Goal: Task Accomplishment & Management: Use online tool/utility

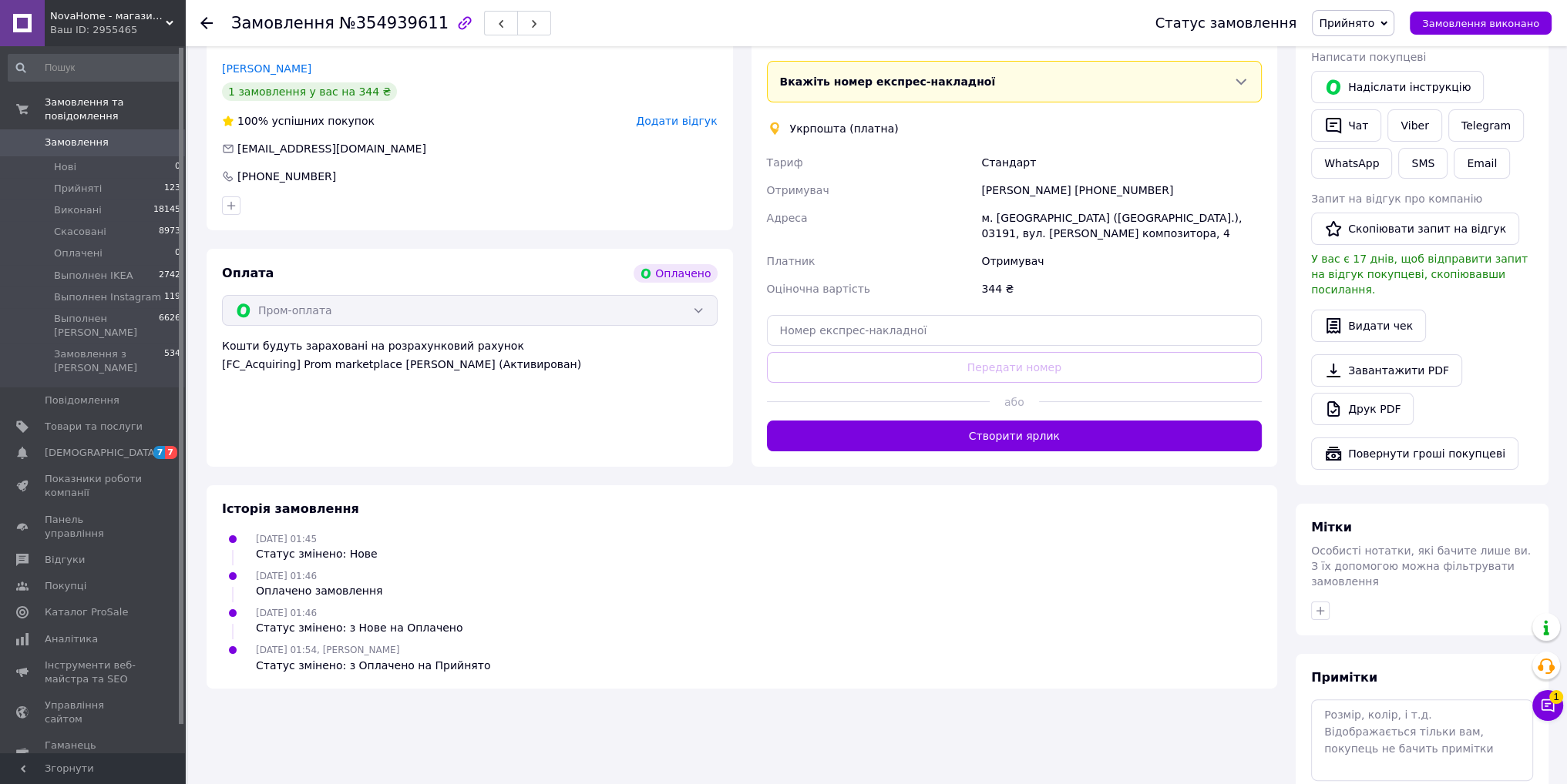
scroll to position [385, 0]
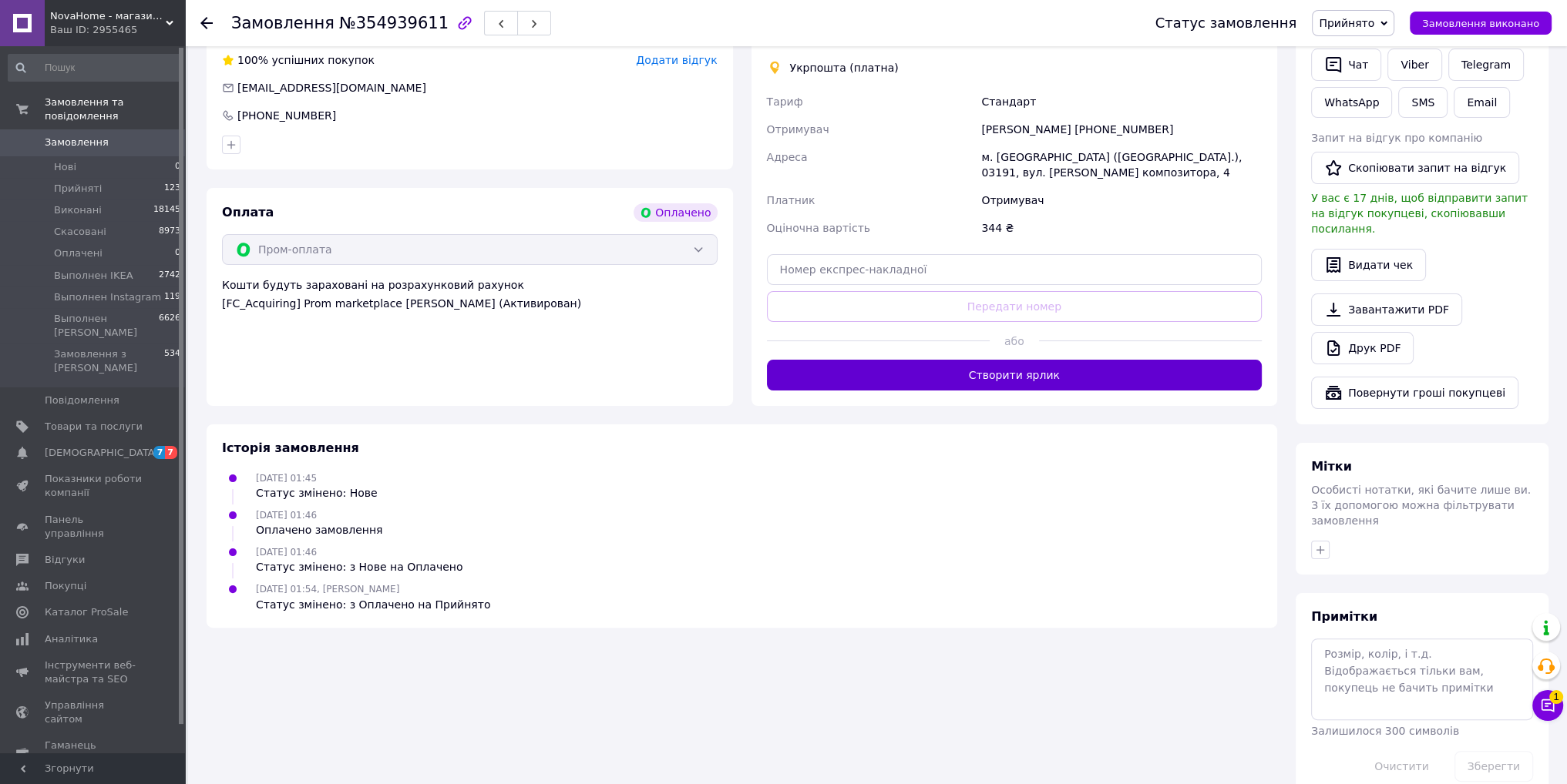
click at [915, 383] on button "Створити ярлик" at bounding box center [1014, 375] width 496 height 30
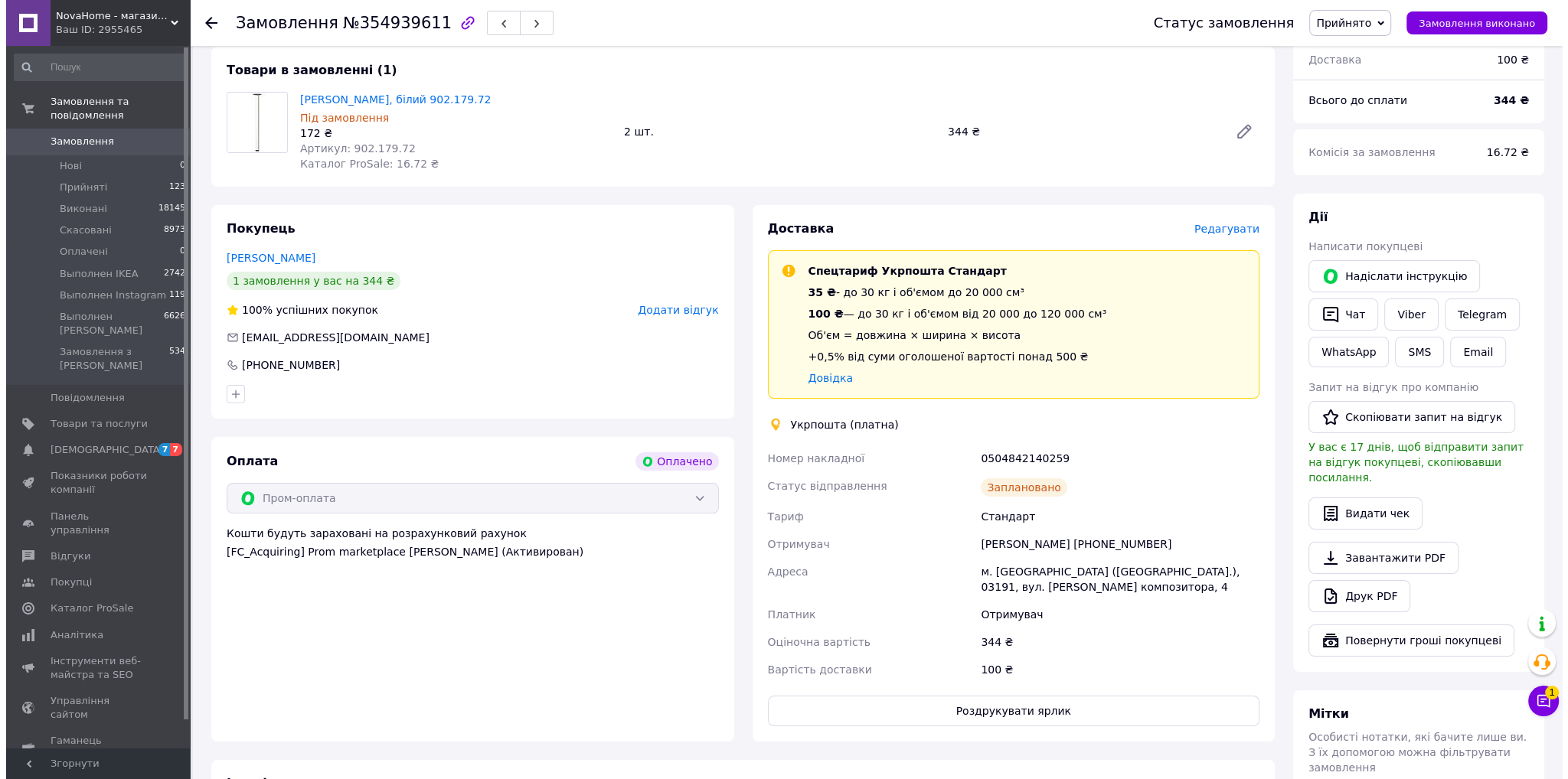
scroll to position [0, 0]
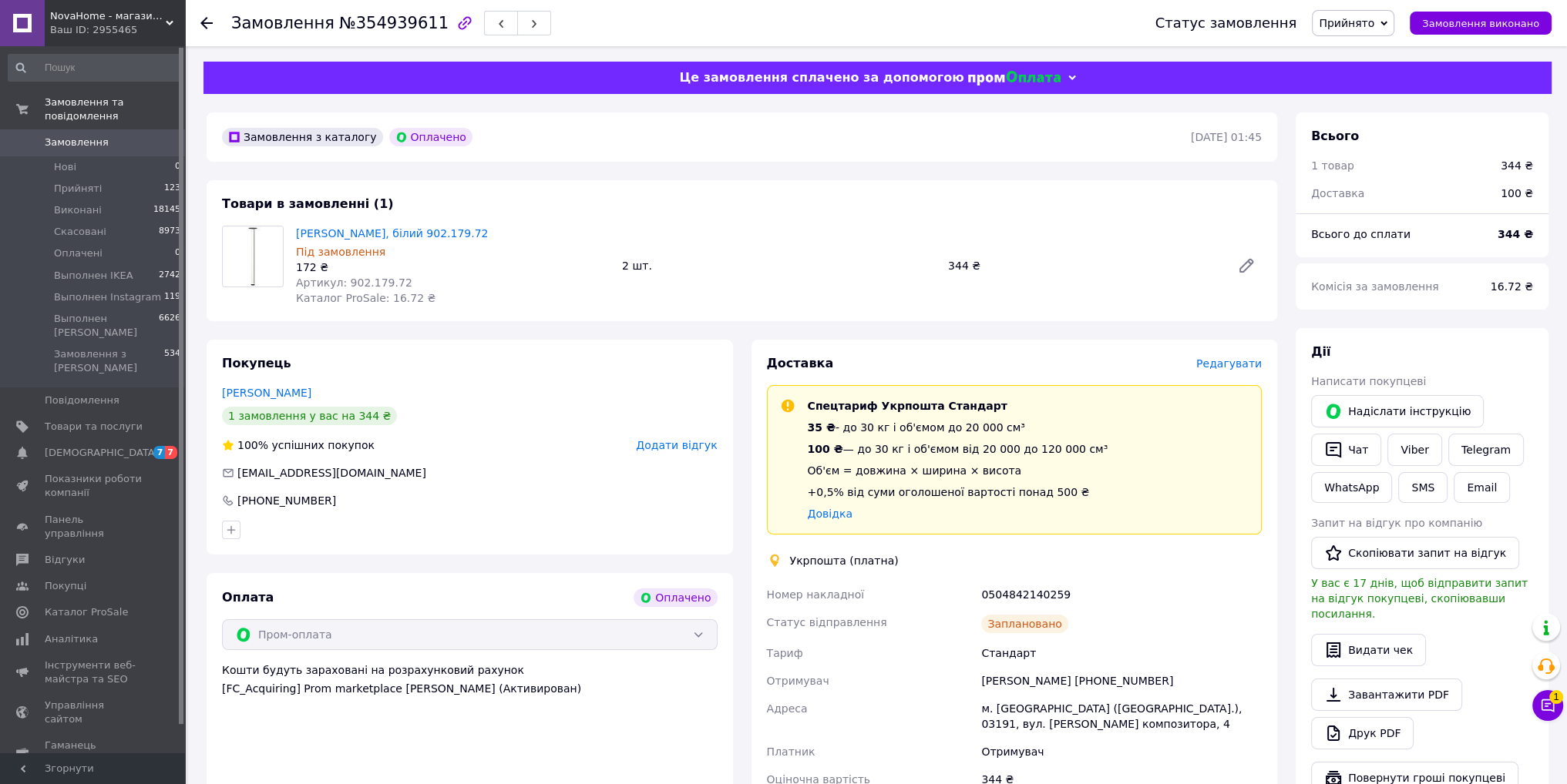
click at [1239, 369] on span "Редагувати" at bounding box center [1228, 363] width 65 height 13
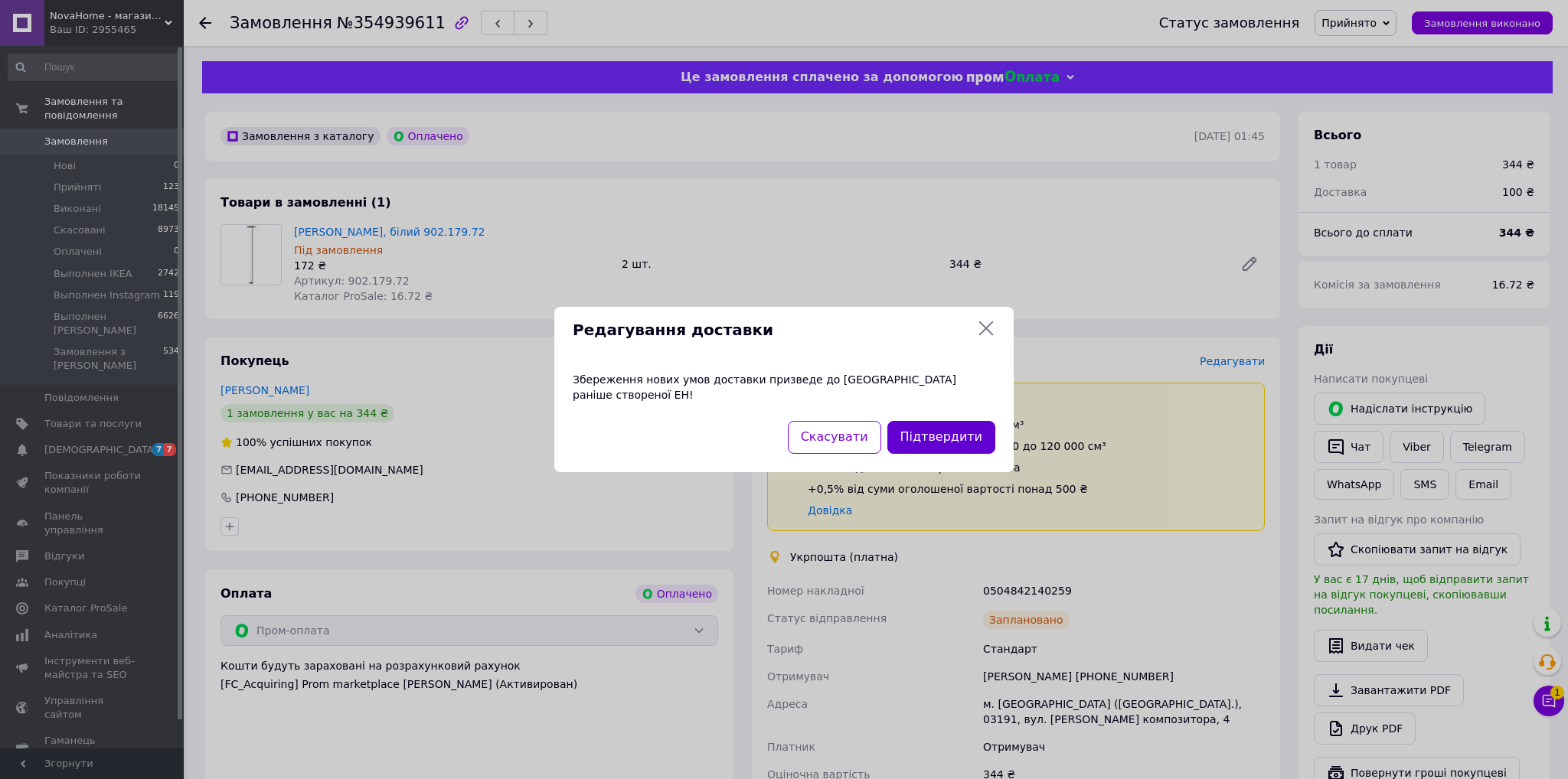
click at [976, 429] on button "Підтвердити" at bounding box center [941, 437] width 108 height 33
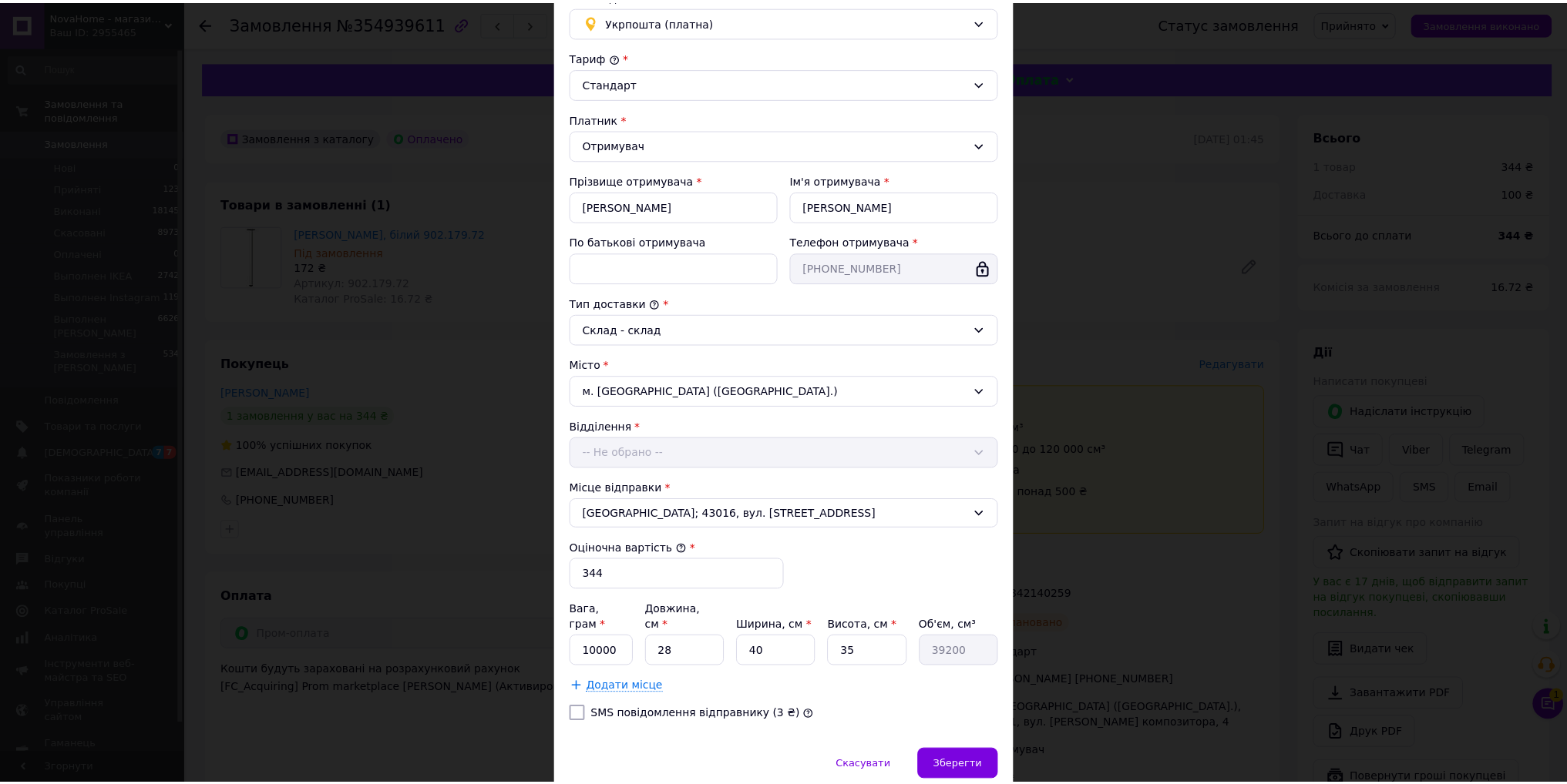
scroll to position [175, 0]
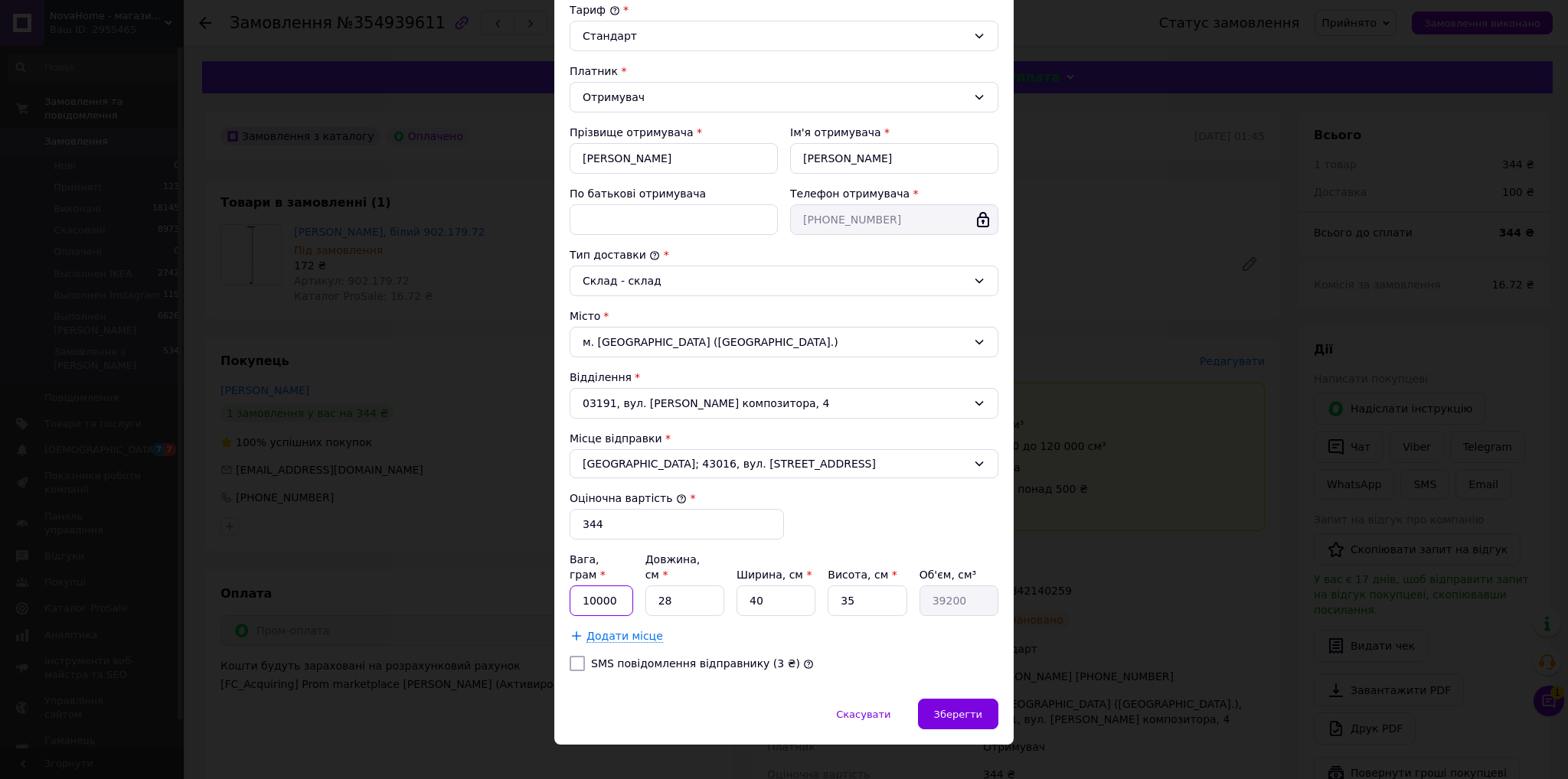
click at [591, 586] on input "10000" at bounding box center [601, 601] width 64 height 30
drag, startPoint x: 591, startPoint y: 582, endPoint x: 619, endPoint y: 591, distance: 29.4
click at [594, 586] on input "10000" at bounding box center [601, 601] width 64 height 30
type input "4999"
type input "3"
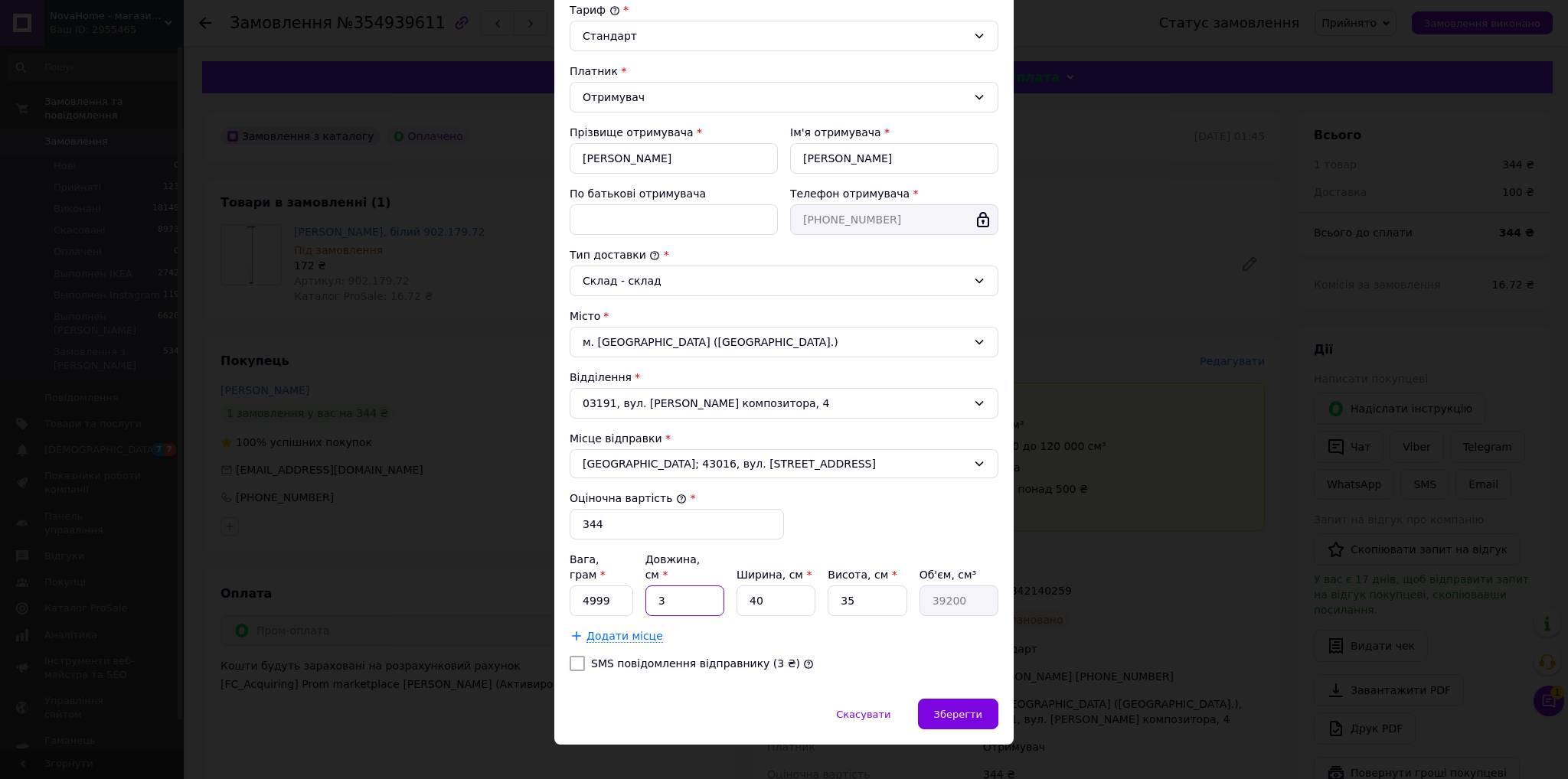
type input "4200"
type input "35"
type input "49000"
type input "35"
type input "5"
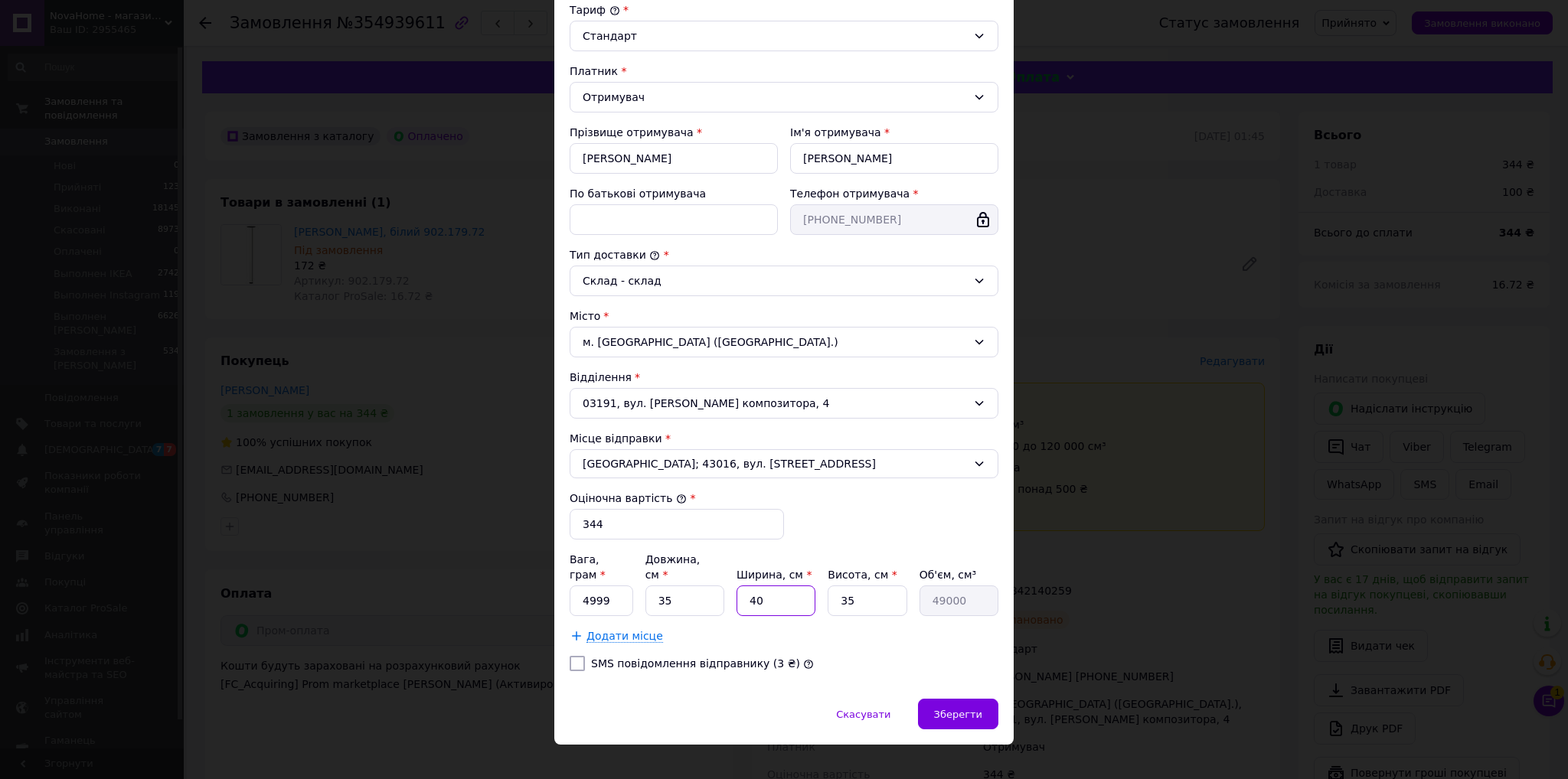
type input "6125"
type input "5"
type input "875"
type input "5"
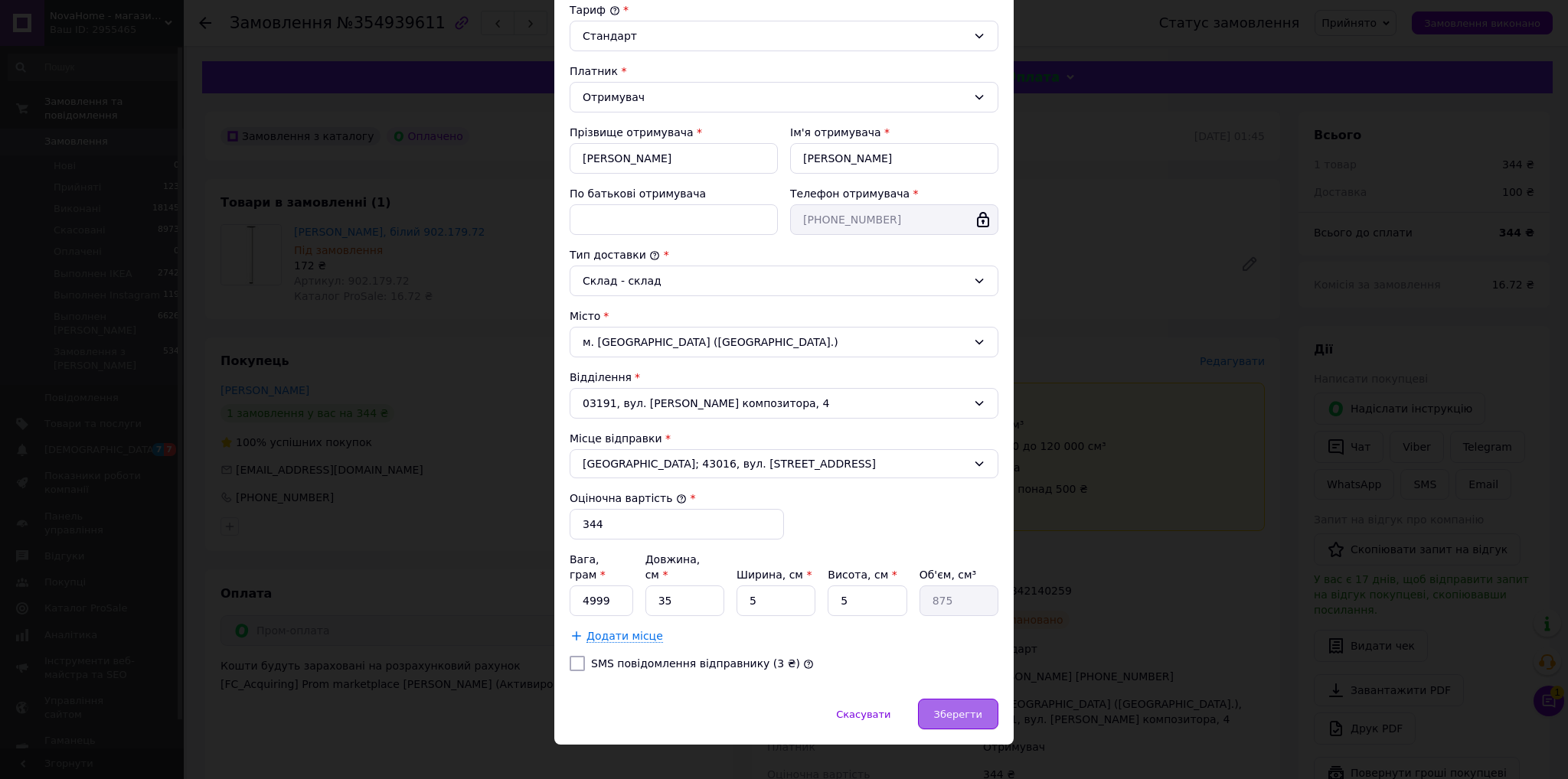
click at [951, 709] on span "Зберегти" at bounding box center [957, 715] width 48 height 12
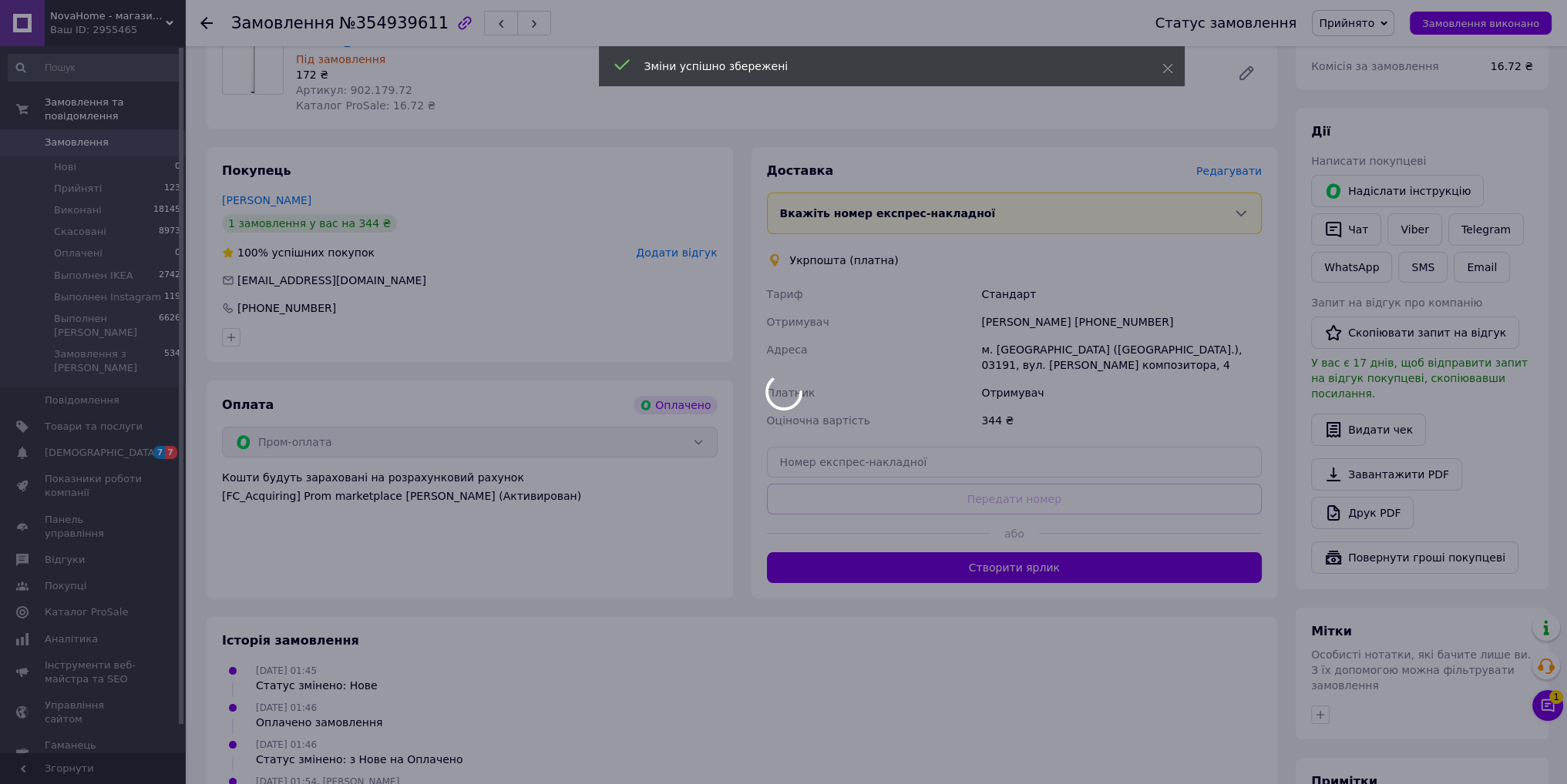
scroll to position [357, 0]
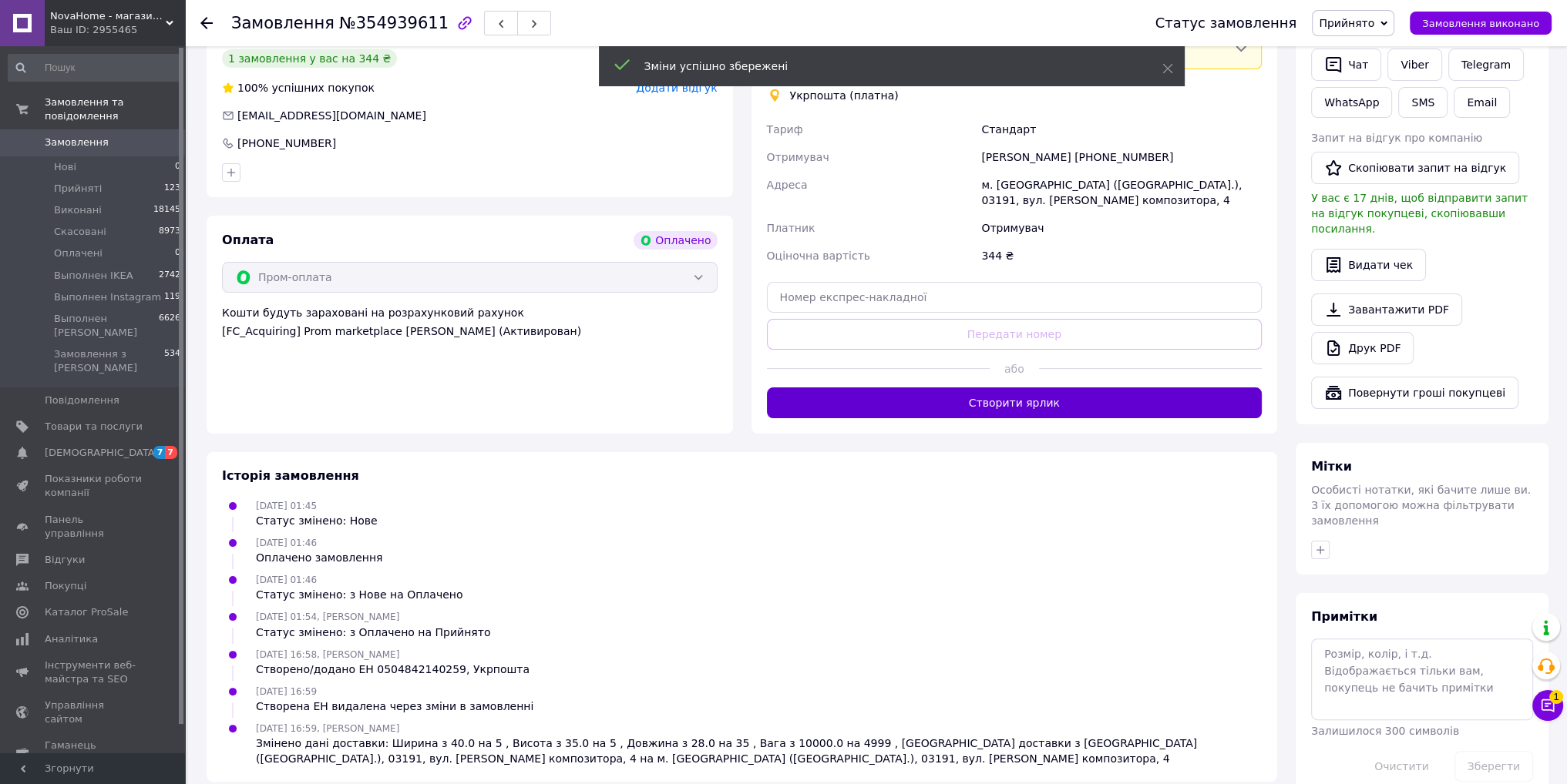
click at [972, 403] on button "Створити ярлик" at bounding box center [1014, 403] width 496 height 30
